Goal: Entertainment & Leisure: Consume media (video, audio)

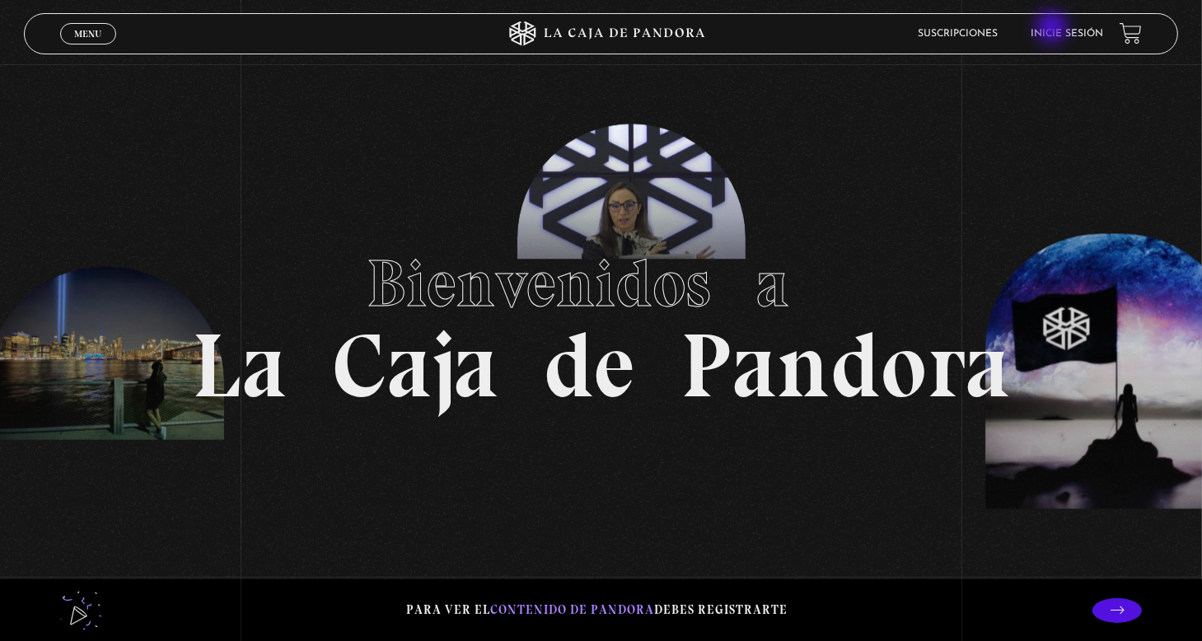
click at [1054, 29] on link "Inicie sesión" at bounding box center [1067, 34] width 73 height 10
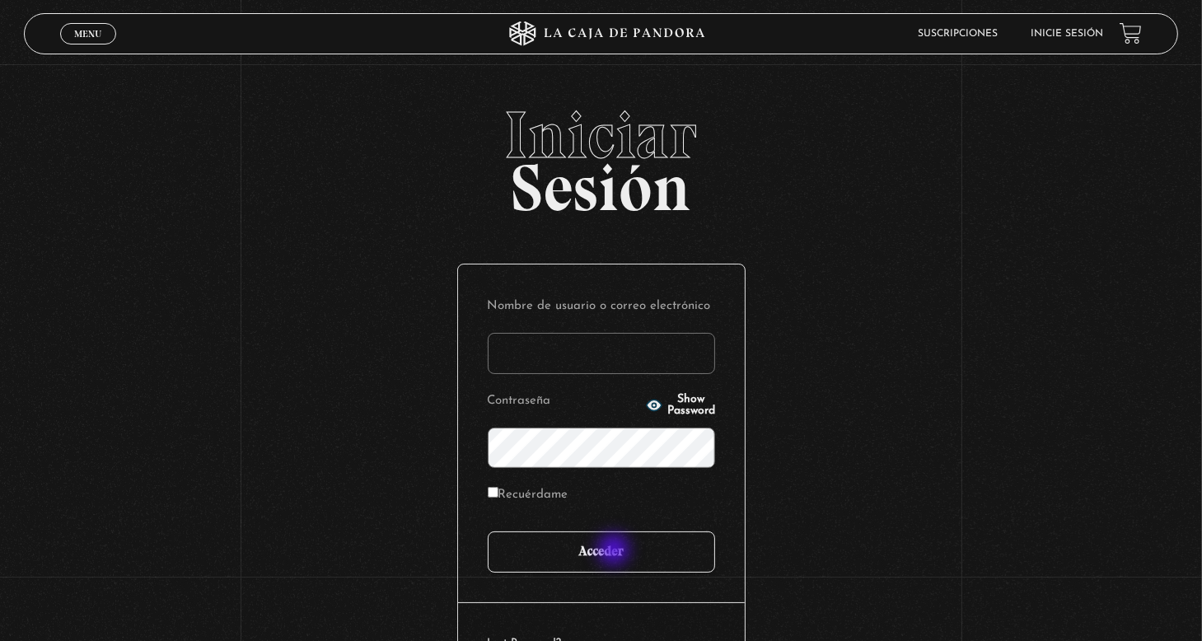
type input "nery"
click at [616, 551] on input "Acceder" at bounding box center [601, 552] width 227 height 41
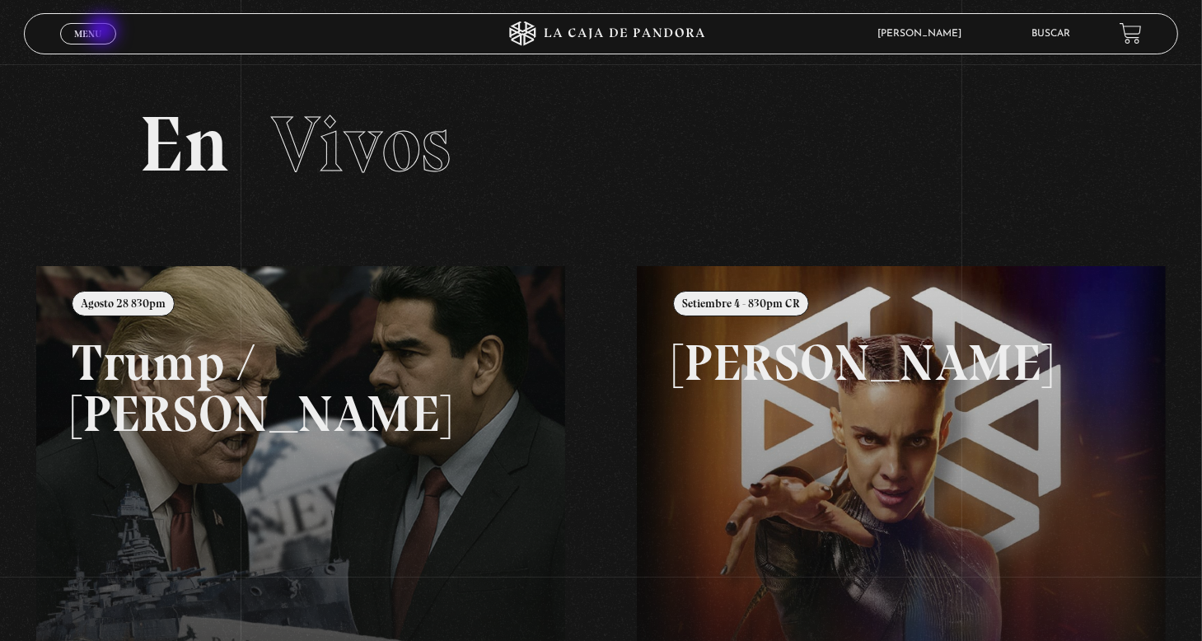
click at [104, 31] on link "Menu Cerrar" at bounding box center [88, 33] width 56 height 21
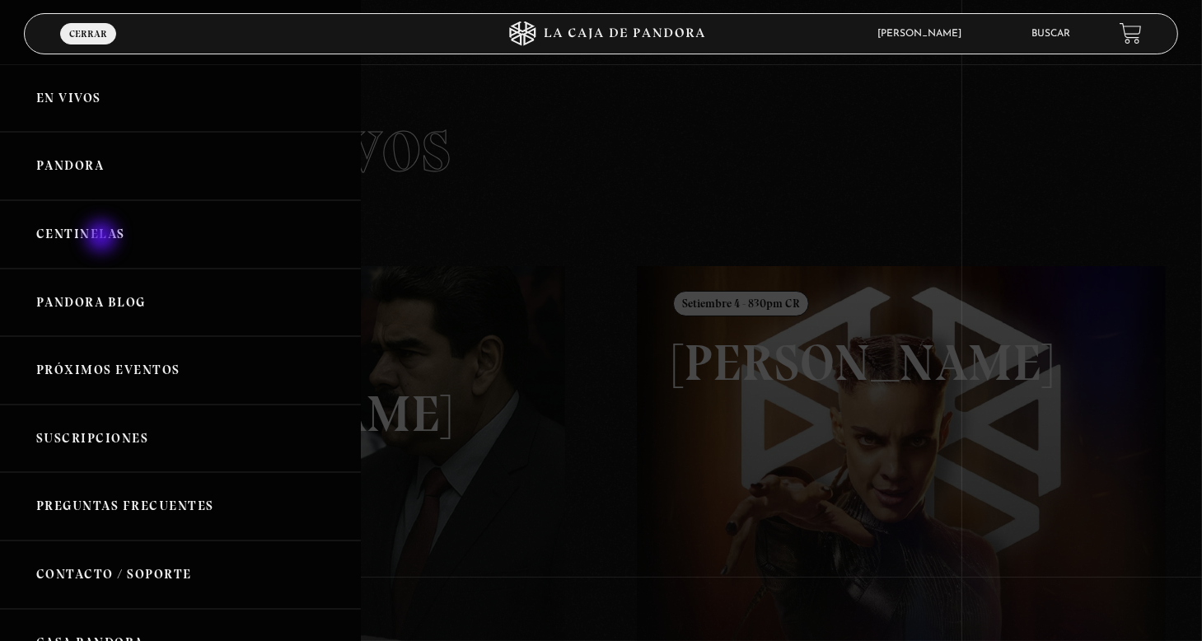
click at [103, 238] on link "Centinelas" at bounding box center [180, 234] width 361 height 68
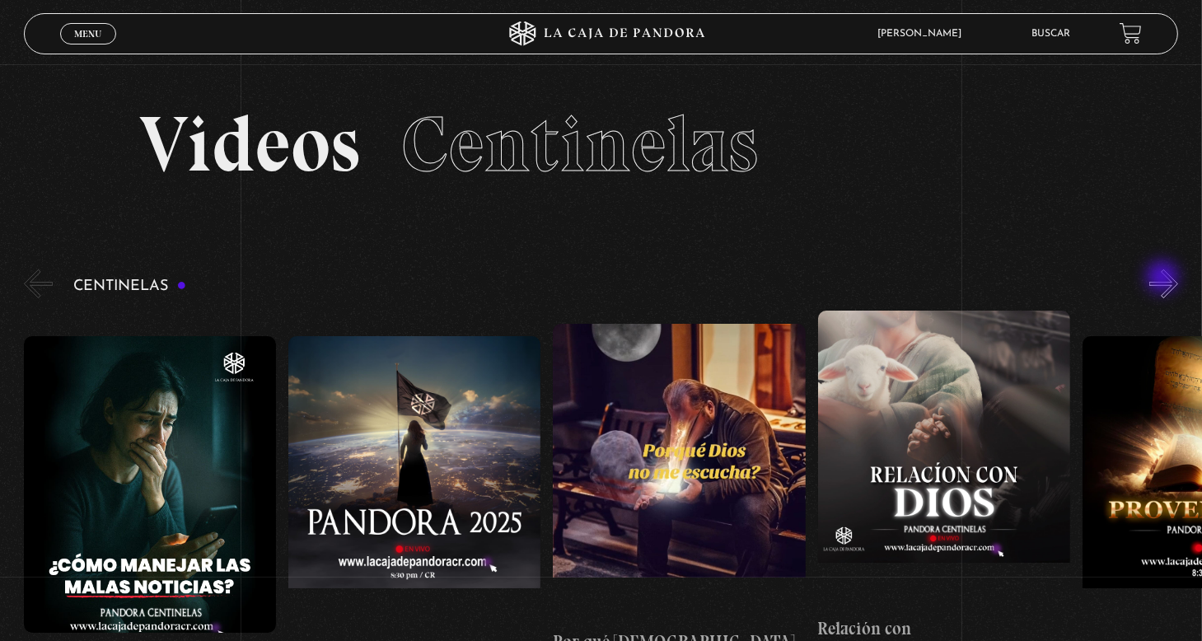
click at [1164, 279] on button "»" at bounding box center [1164, 283] width 29 height 29
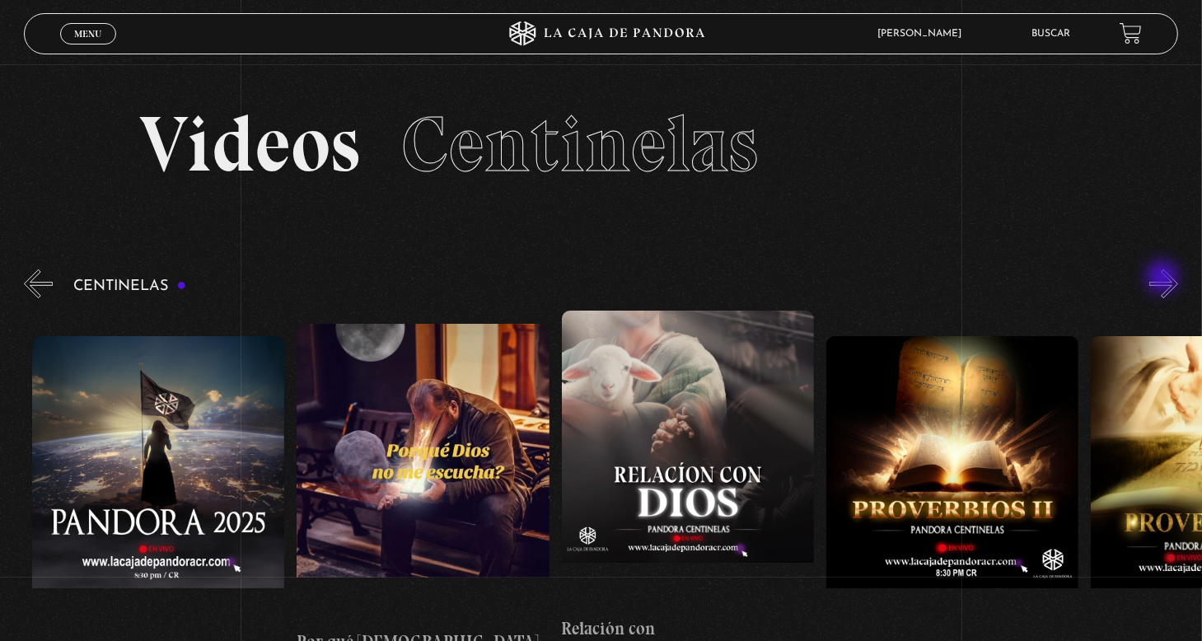
click at [1164, 279] on button "»" at bounding box center [1164, 283] width 29 height 29
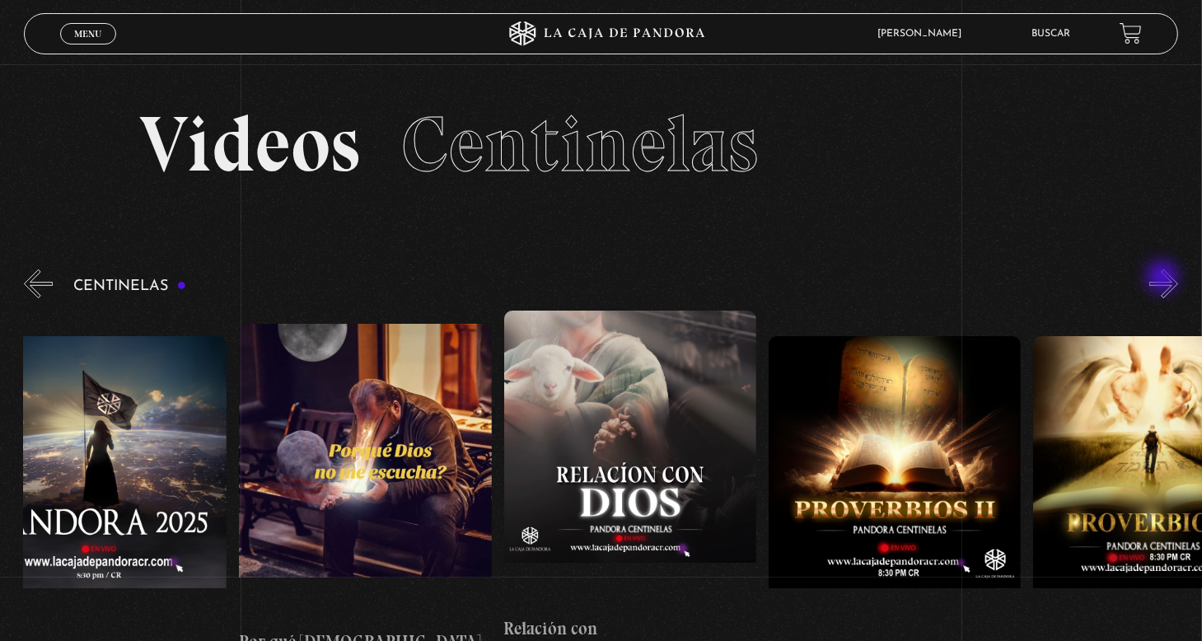
click at [1164, 279] on button "»" at bounding box center [1164, 283] width 29 height 29
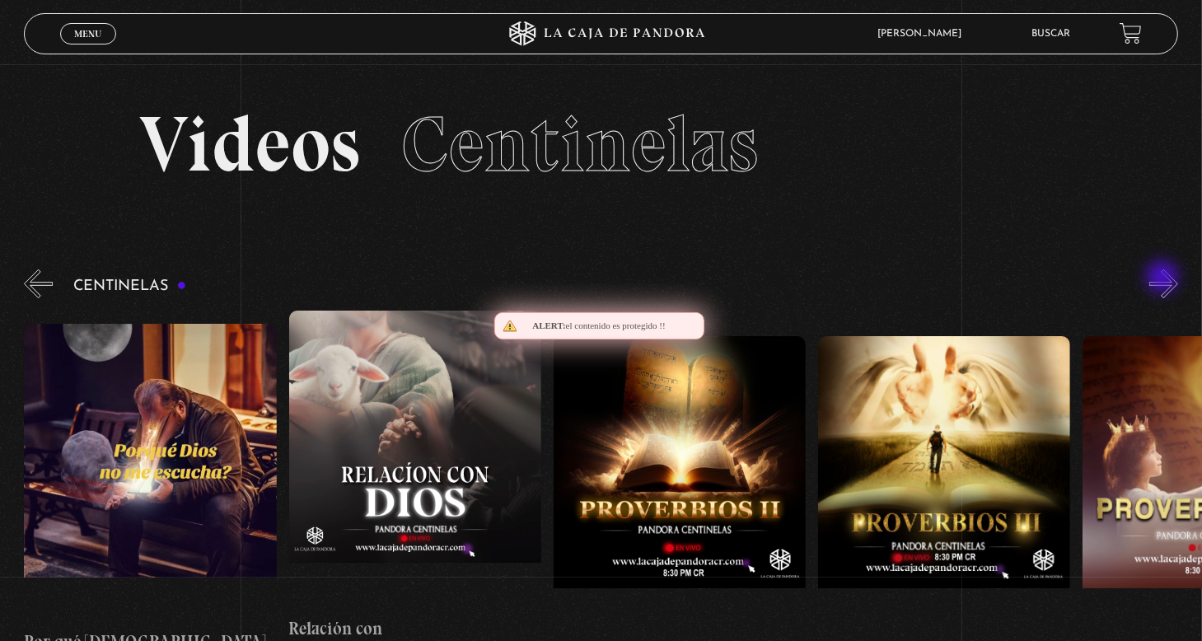
click at [1164, 279] on button "»" at bounding box center [1164, 283] width 29 height 29
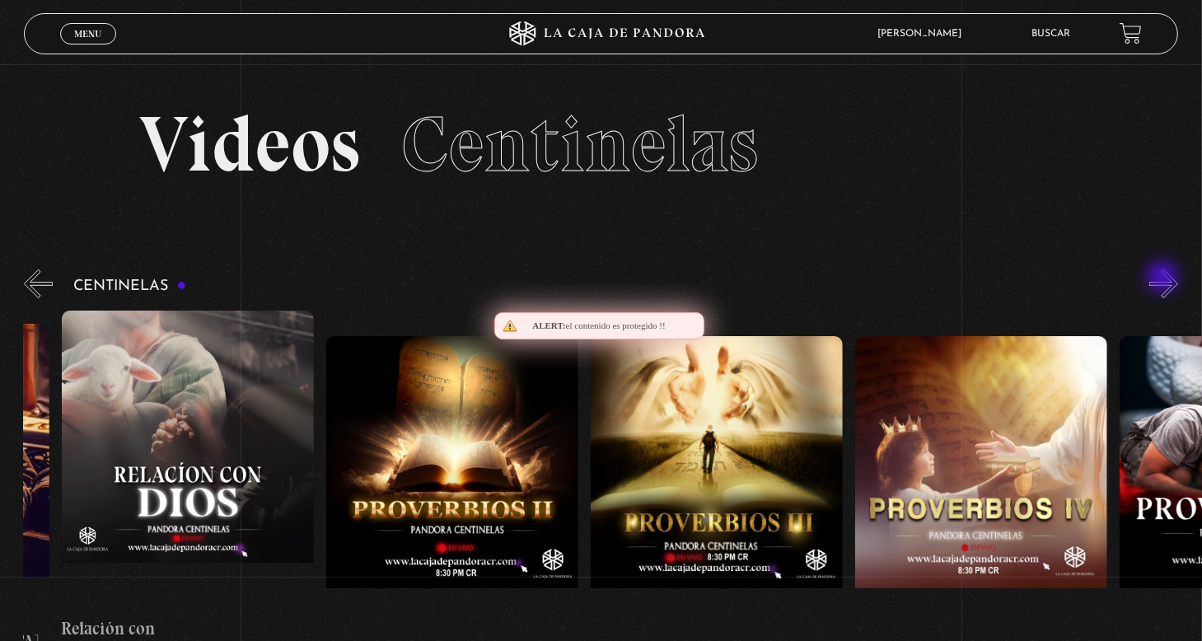
click at [1164, 279] on button "»" at bounding box center [1164, 283] width 29 height 29
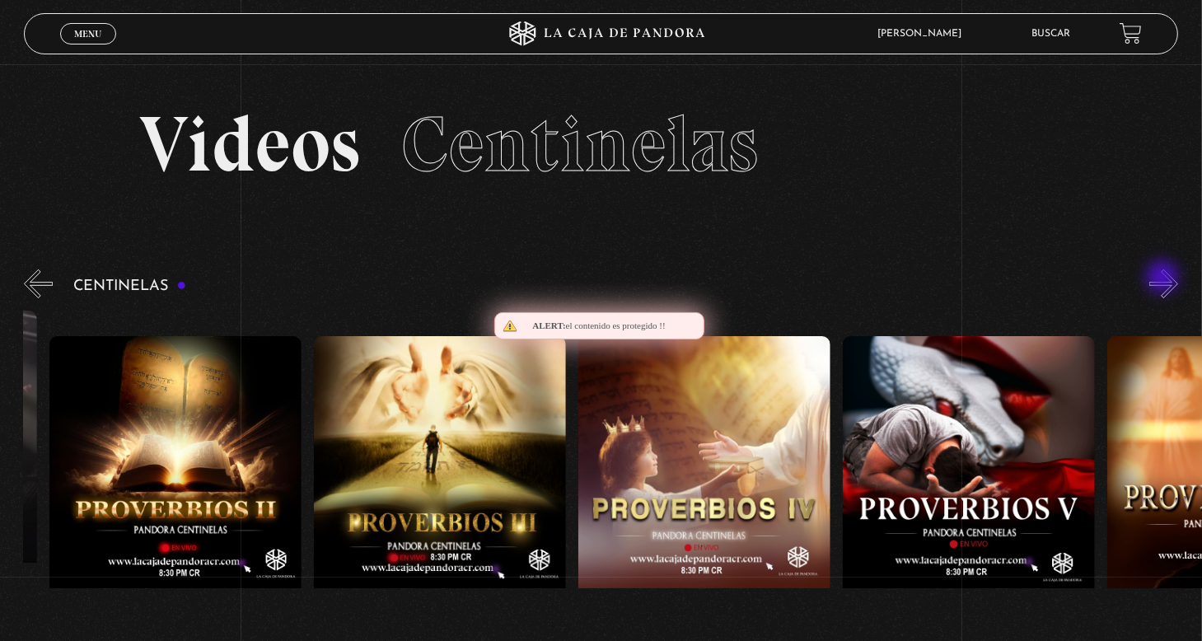
click at [1164, 279] on button "»" at bounding box center [1164, 283] width 29 height 29
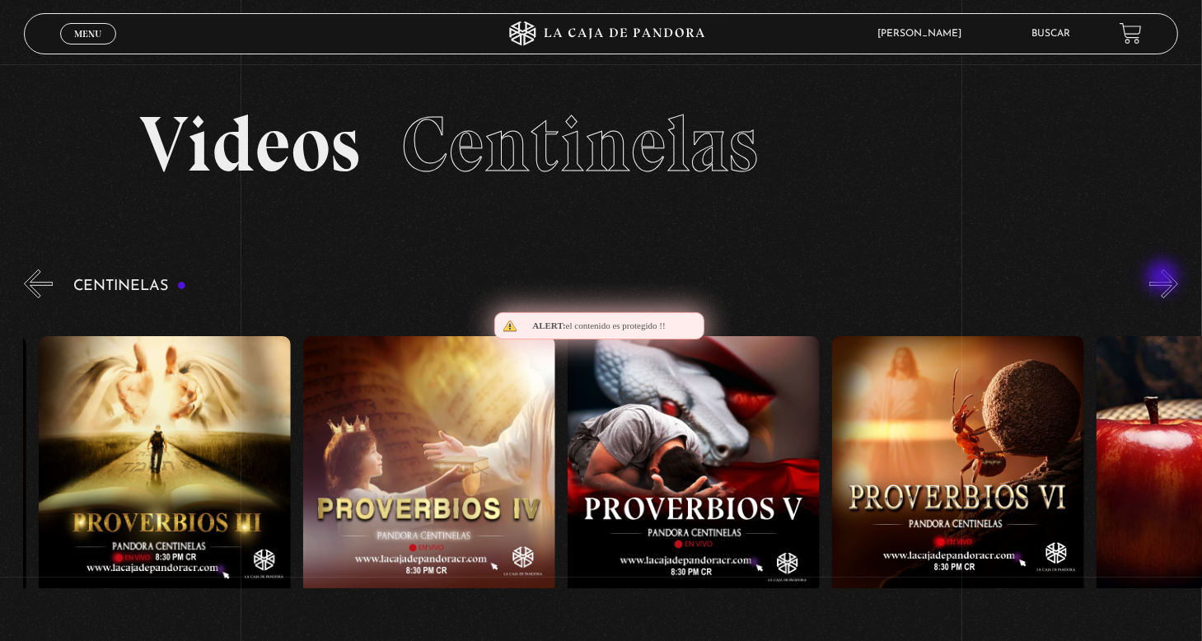
click at [1164, 279] on button "»" at bounding box center [1164, 283] width 29 height 29
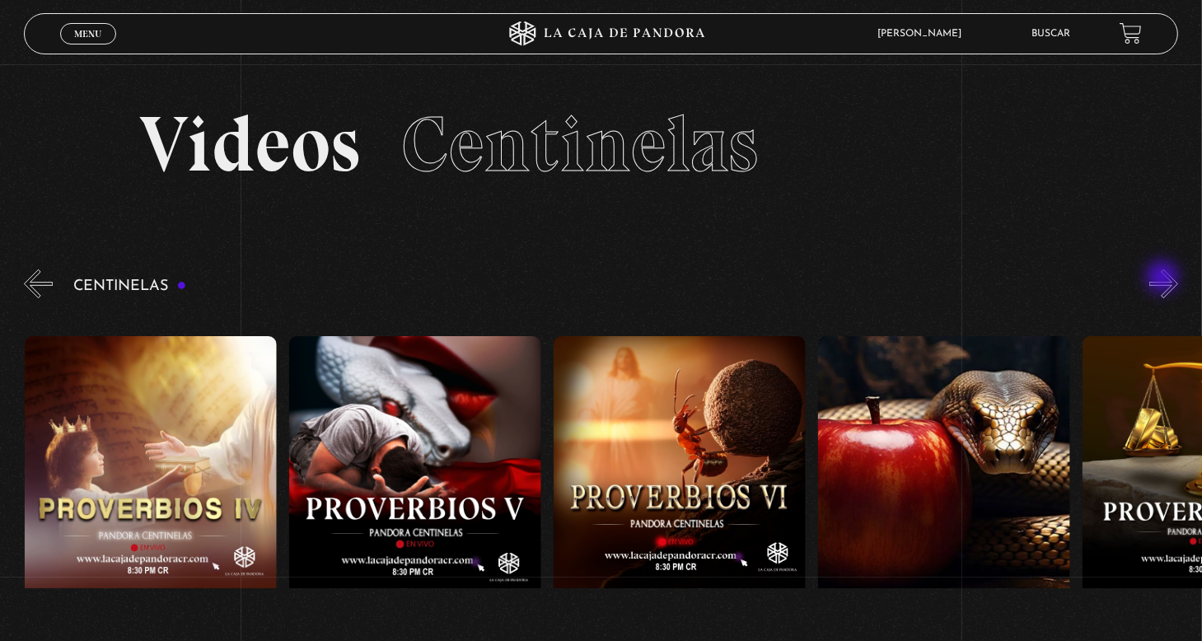
click at [1164, 279] on button "»" at bounding box center [1164, 283] width 29 height 29
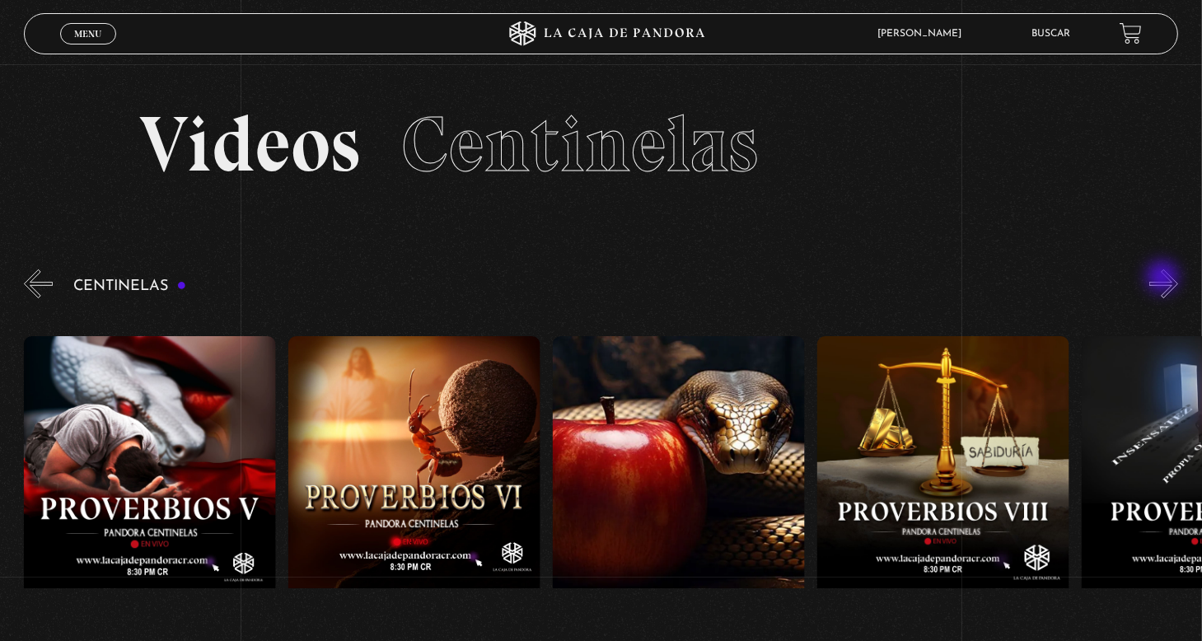
click at [1164, 279] on button "»" at bounding box center [1164, 283] width 29 height 29
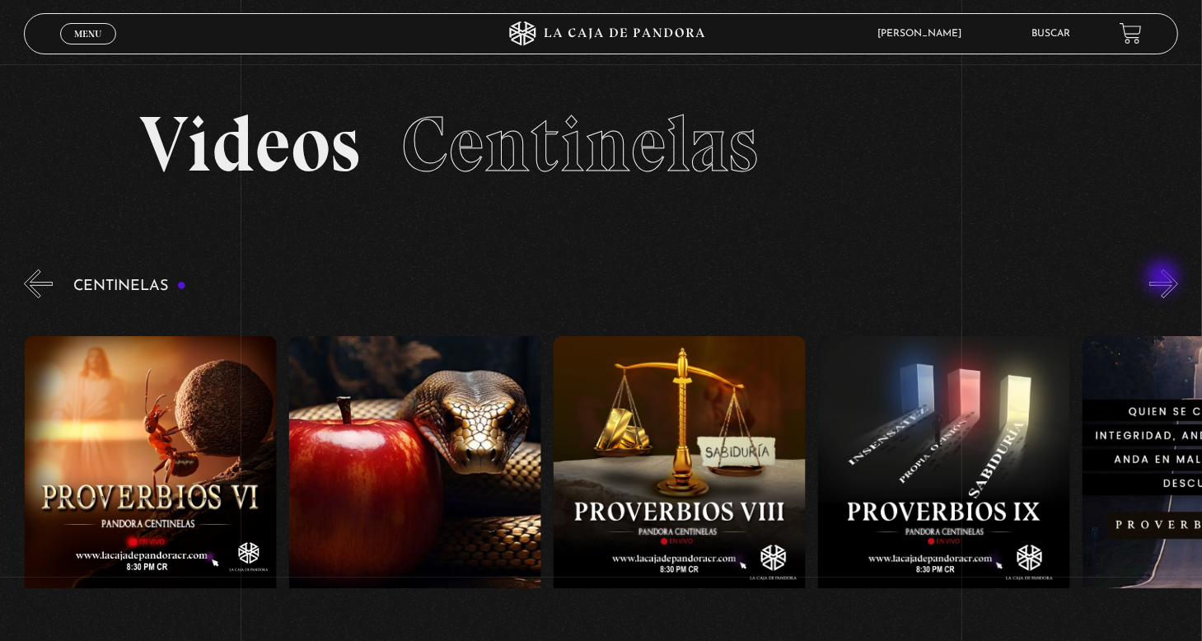
scroll to position [0, 2116]
click at [636, 428] on figure at bounding box center [680, 484] width 252 height 297
